Goal: Task Accomplishment & Management: Manage account settings

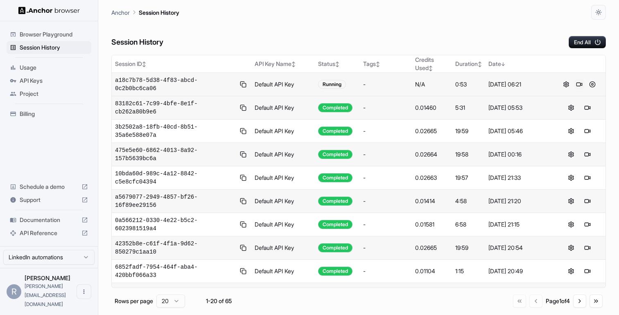
click at [578, 83] on button at bounding box center [580, 84] width 10 height 10
click at [244, 105] on button at bounding box center [243, 108] width 9 height 10
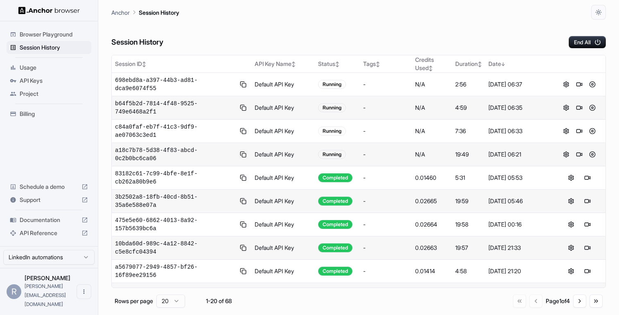
click at [242, 154] on button at bounding box center [243, 154] width 9 height 10
click at [580, 156] on button at bounding box center [580, 154] width 10 height 10
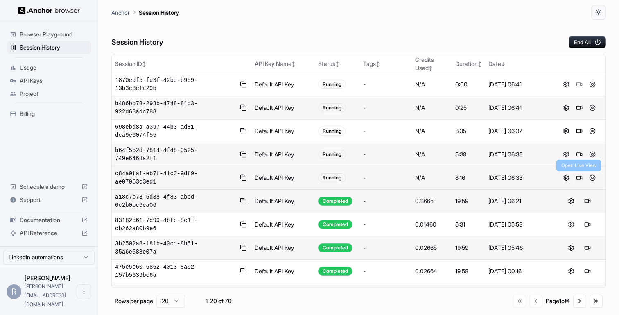
click at [579, 179] on button at bounding box center [580, 178] width 10 height 10
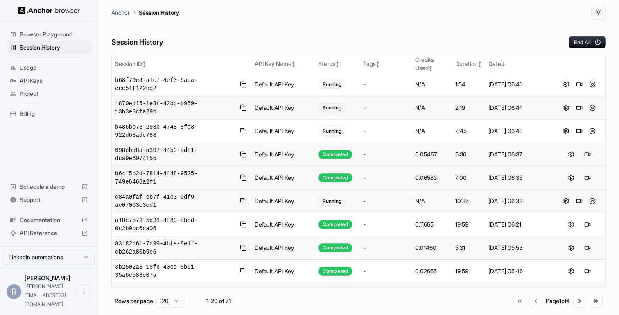
click at [43, 107] on div "Billing" at bounding box center [49, 113] width 85 height 13
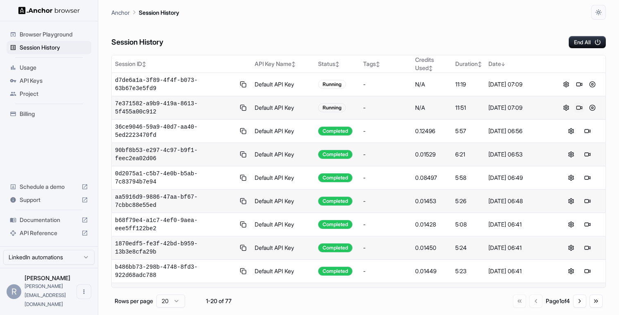
click at [579, 105] on button at bounding box center [580, 108] width 10 height 10
click at [580, 86] on button at bounding box center [580, 84] width 10 height 10
click at [593, 84] on button at bounding box center [593, 84] width 10 height 10
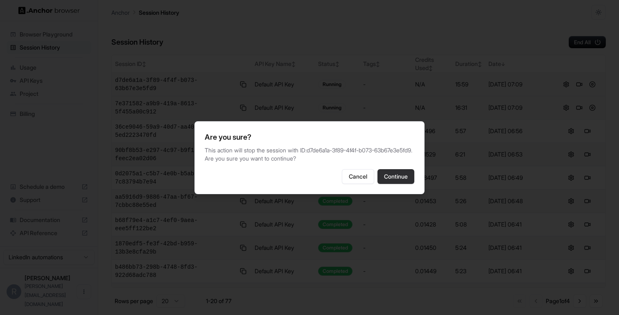
click at [394, 179] on button "Continue" at bounding box center [396, 176] width 37 height 15
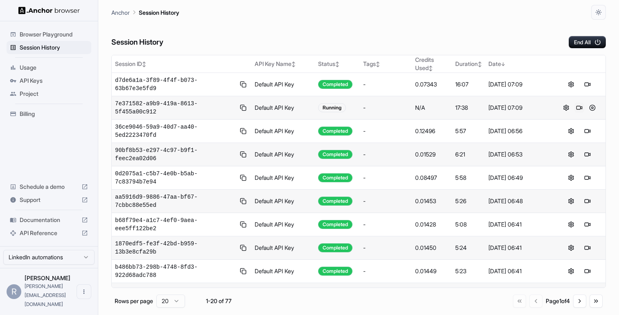
click at [578, 106] on button at bounding box center [580, 108] width 10 height 10
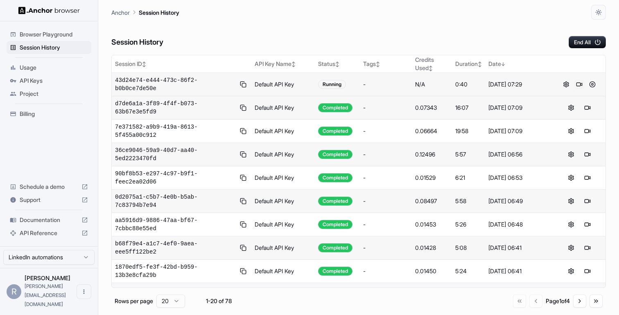
click at [582, 86] on button at bounding box center [580, 84] width 10 height 10
click at [563, 83] on button at bounding box center [566, 84] width 10 height 10
click at [545, 37] on div "Session History End All" at bounding box center [358, 34] width 495 height 29
click at [581, 35] on div "Session History End All" at bounding box center [358, 34] width 495 height 29
click at [581, 37] on button "End All" at bounding box center [587, 42] width 37 height 12
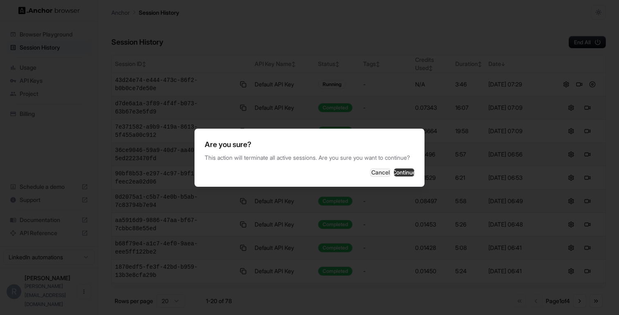
click at [394, 177] on button "Continue" at bounding box center [404, 172] width 20 height 8
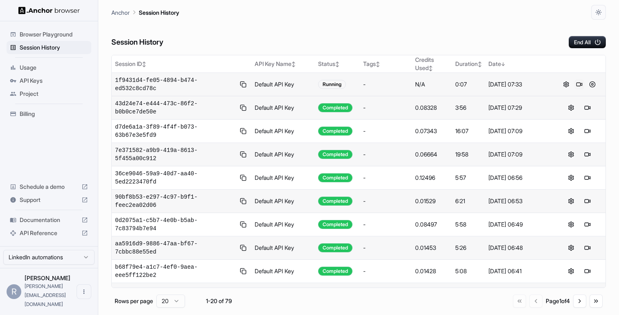
click at [581, 85] on button at bounding box center [580, 84] width 10 height 10
